Goal: Task Accomplishment & Management: Manage account settings

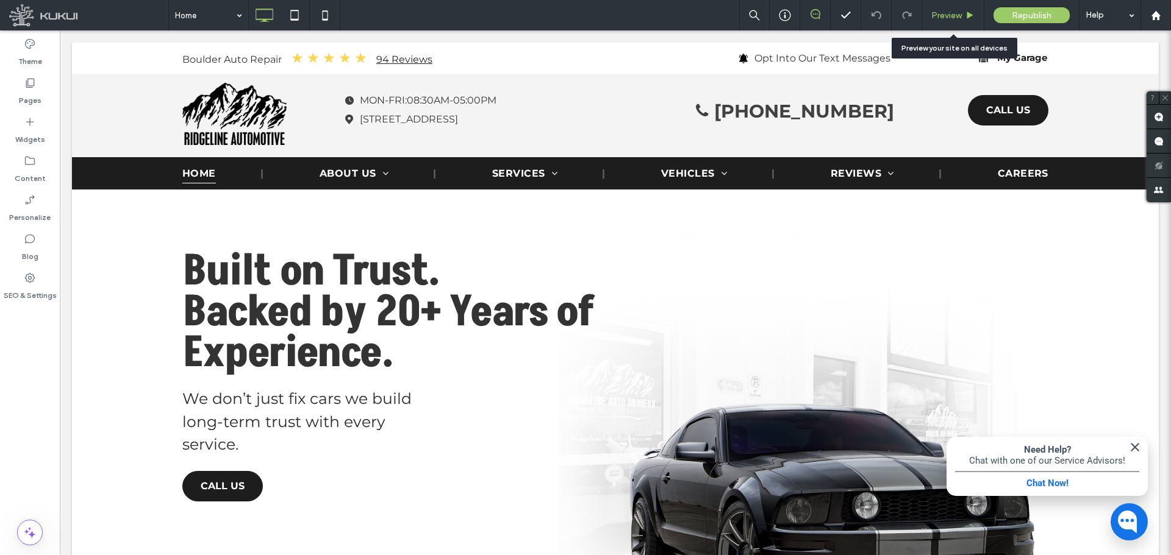
click at [951, 15] on span "Preview" at bounding box center [946, 15] width 30 height 10
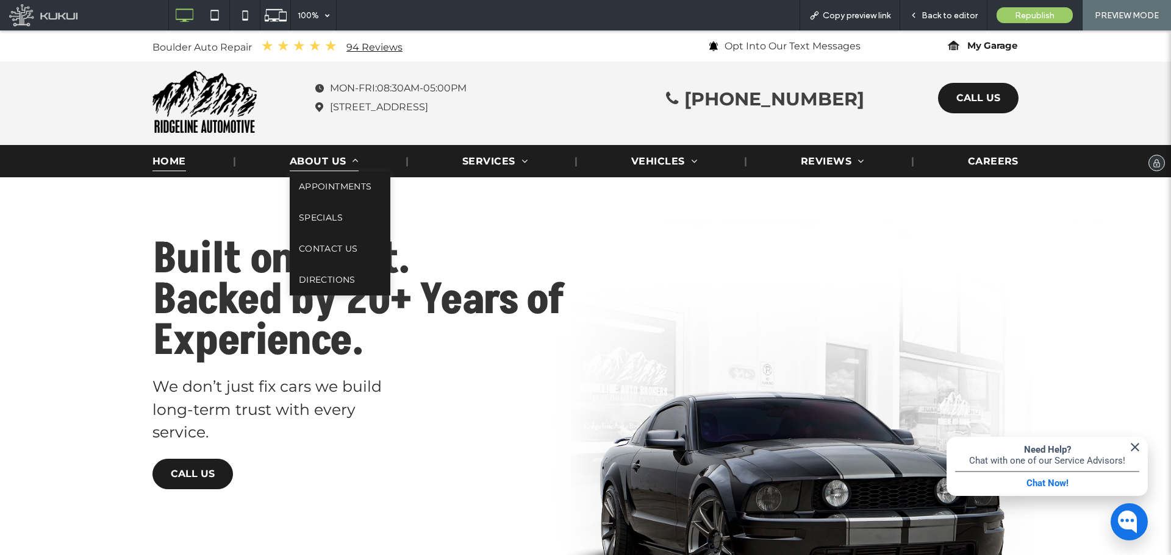
click at [315, 163] on span "About Us" at bounding box center [324, 161] width 69 height 20
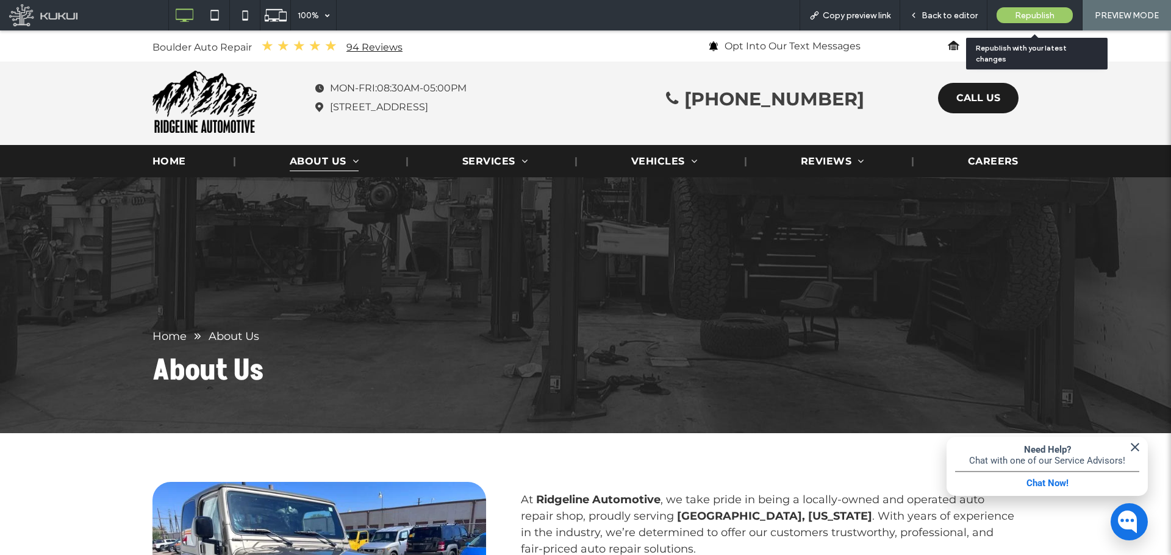
click at [1021, 14] on span "Republish" at bounding box center [1035, 15] width 40 height 10
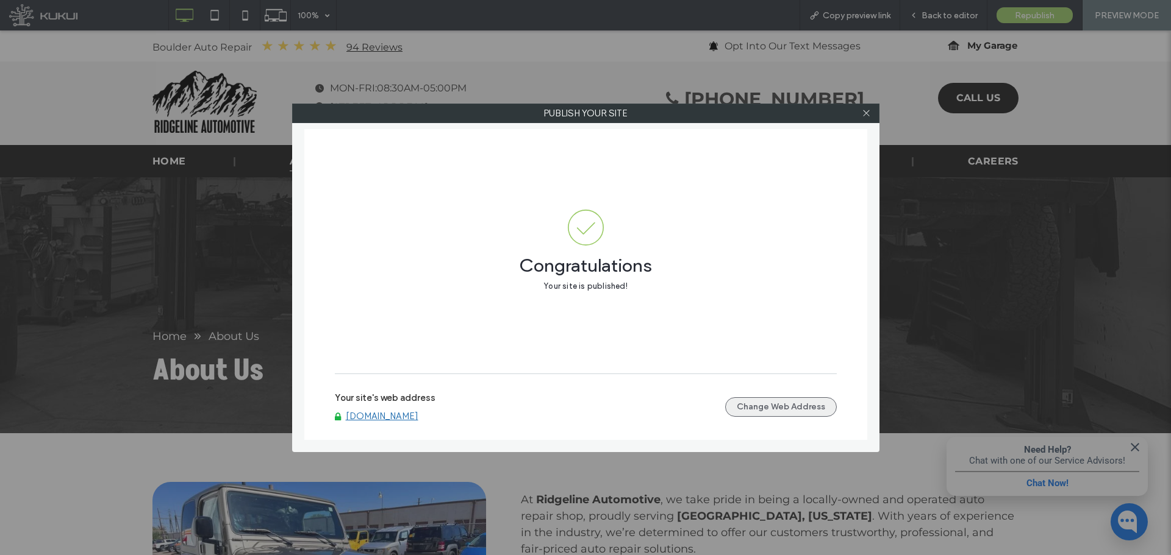
click at [794, 409] on button "Change Web Address" at bounding box center [781, 408] width 112 height 20
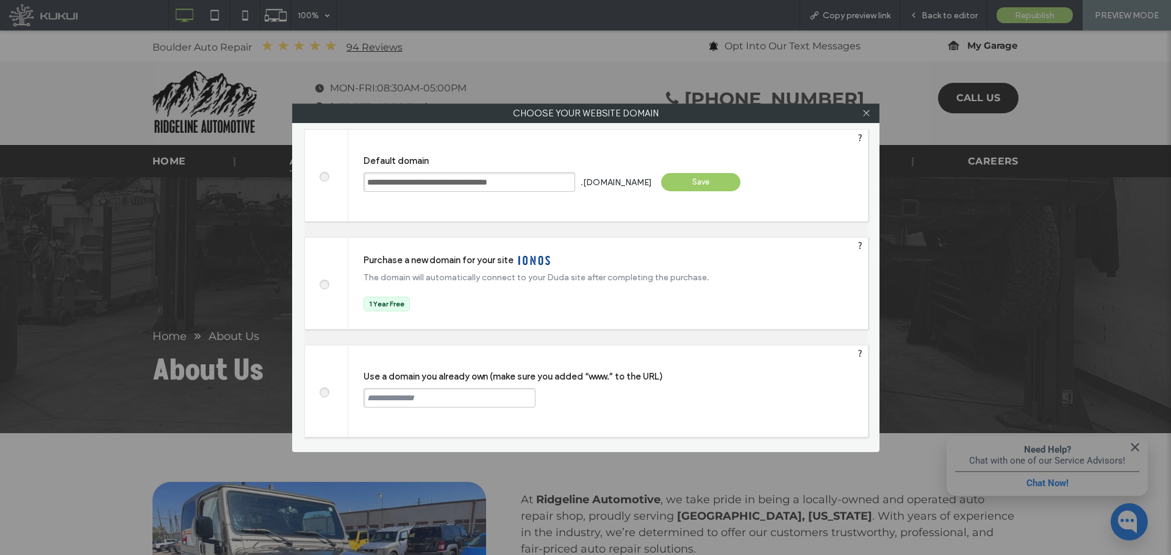
click at [403, 391] on input "text" at bounding box center [449, 398] width 172 height 20
paste input "**********"
type input "**********"
click at [587, 402] on div "Continue" at bounding box center [581, 397] width 79 height 18
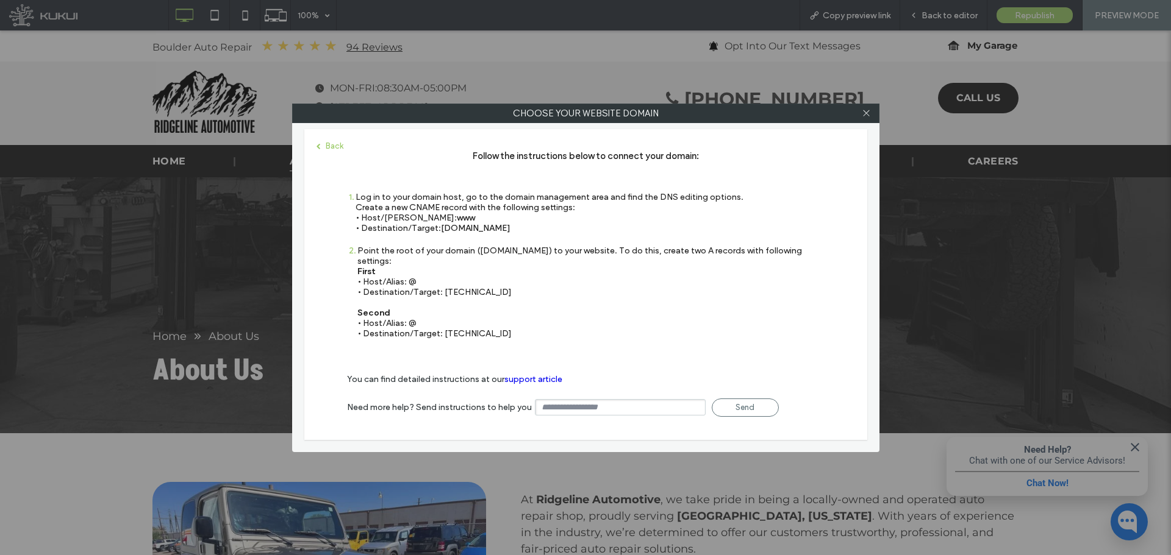
drag, startPoint x: 540, startPoint y: 231, endPoint x: 441, endPoint y: 229, distance: 98.2
click at [441, 229] on div "Log in to your domain host, go to the domain management area and find the DNS e…" at bounding box center [549, 212] width 388 height 41
copy span "[DOMAIN_NAME]"
drag, startPoint x: 467, startPoint y: 280, endPoint x: 443, endPoint y: 283, distance: 23.9
click at [443, 283] on div "Point the root of your domain ([DOMAIN_NAME]) to your website. To do this, crea…" at bounding box center [590, 292] width 467 height 93
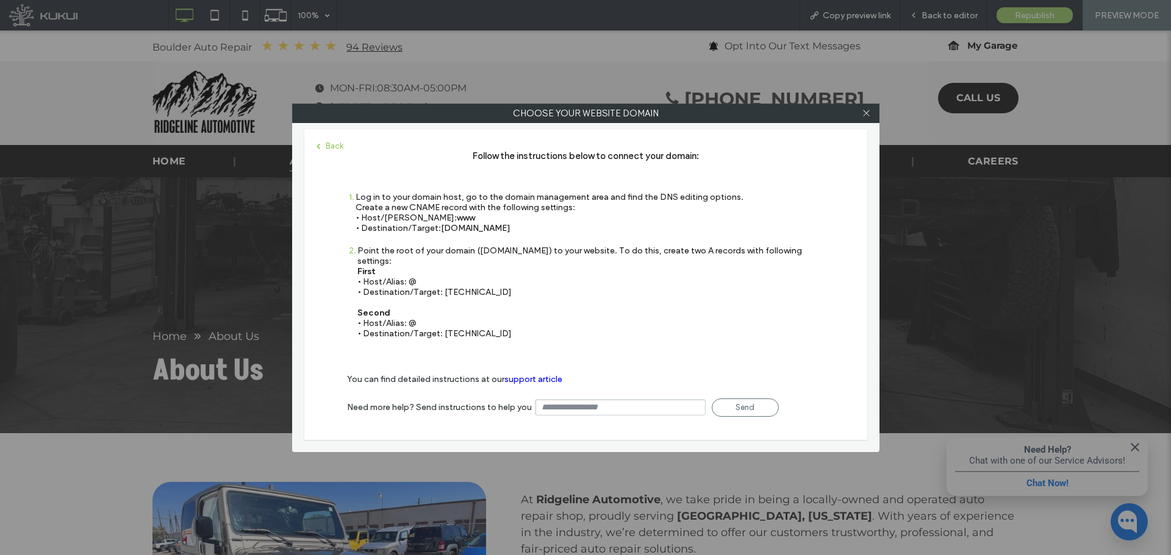
copy div "[TECHNICAL_ID]"
drag, startPoint x: 507, startPoint y: 326, endPoint x: 441, endPoint y: 326, distance: 65.2
click at [441, 326] on div "Point the root of your domain ([DOMAIN_NAME]) to your website. To do this, crea…" at bounding box center [590, 292] width 467 height 93
copy div "[TECHNICAL_ID]"
click at [866, 113] on use at bounding box center [866, 113] width 6 height 6
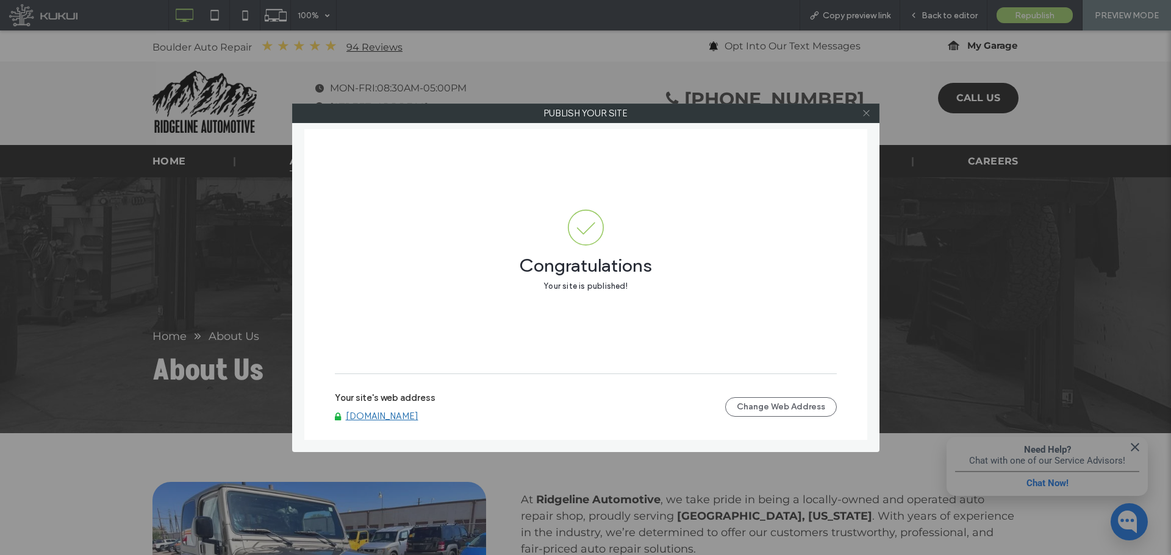
click at [864, 115] on icon at bounding box center [866, 113] width 9 height 9
